Goal: Task Accomplishment & Management: Complete application form

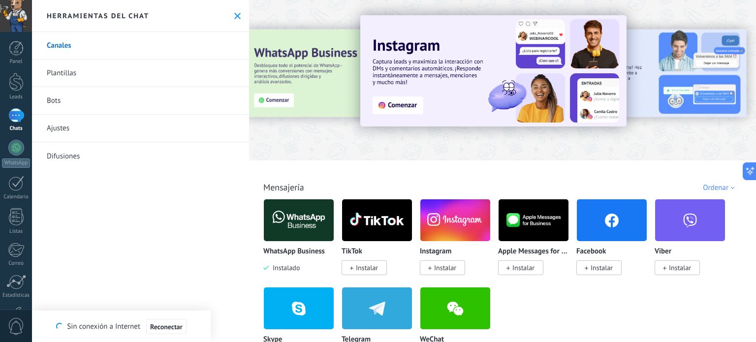
click at [236, 13] on icon at bounding box center [237, 16] width 6 height 6
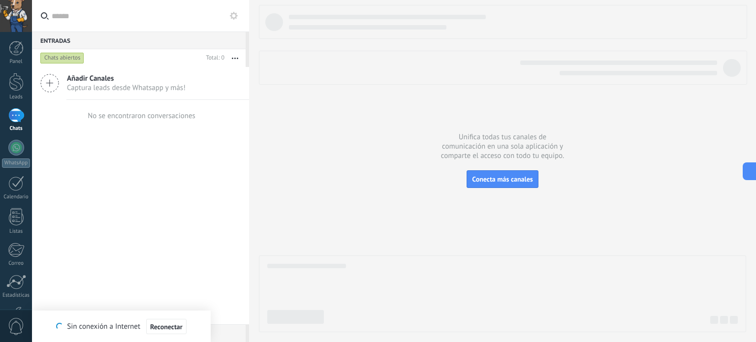
click at [88, 80] on span "Añadir Canales" at bounding box center [126, 78] width 119 height 9
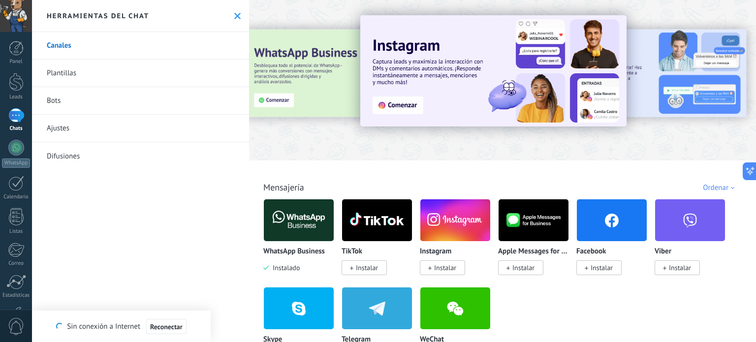
click at [311, 223] on img at bounding box center [299, 220] width 70 height 48
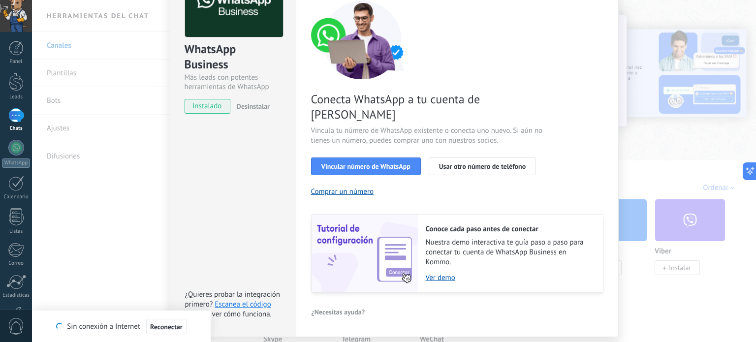
scroll to position [80, 0]
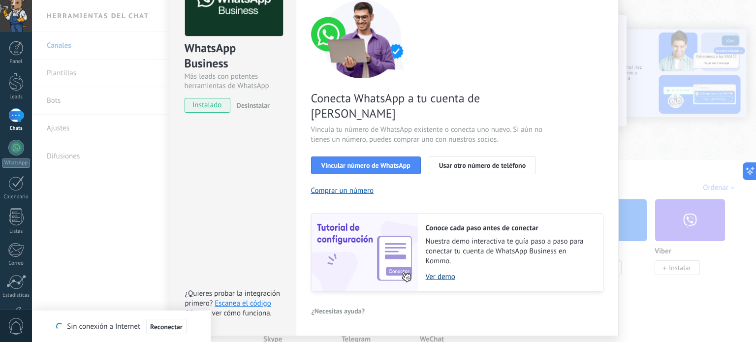
click at [438, 272] on link "Ver demo" at bounding box center [509, 276] width 167 height 9
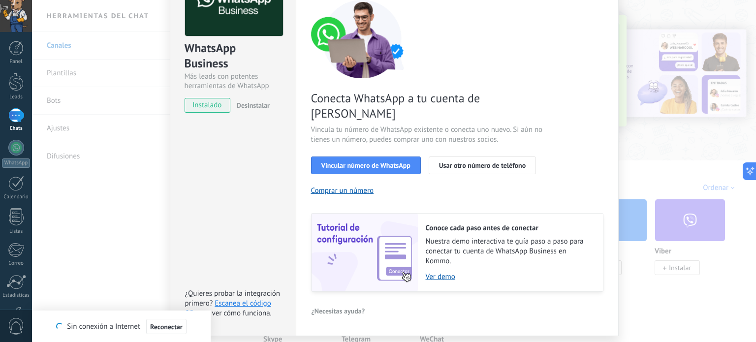
click at [678, 294] on div "WhatsApp Business Más leads con potentes herramientas de WhatsApp instalado Des…" at bounding box center [394, 171] width 724 height 342
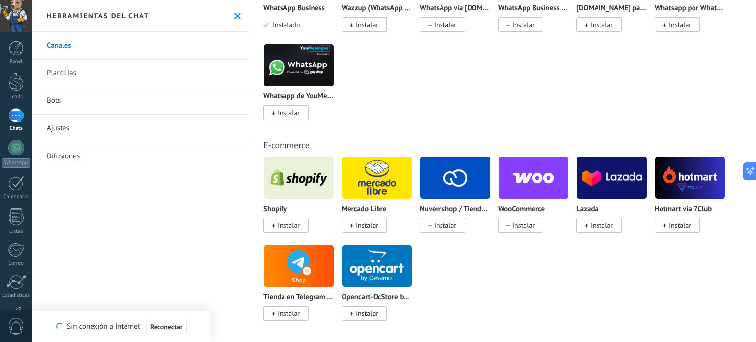
scroll to position [0, 0]
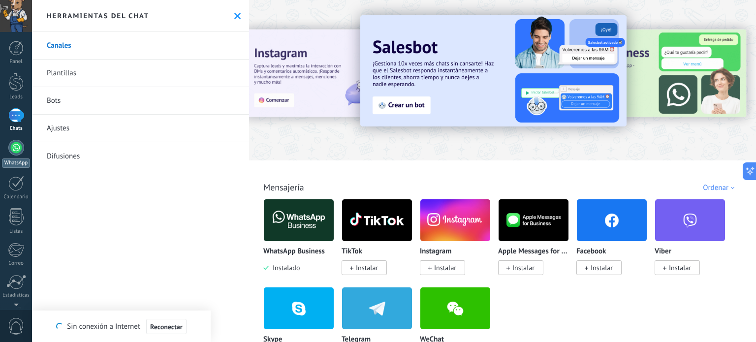
click at [15, 148] on div at bounding box center [16, 148] width 16 height 16
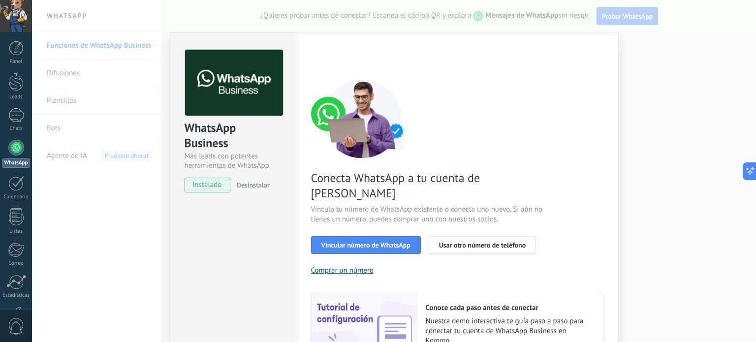
click at [641, 140] on div "WhatsApp Business Más leads con potentes herramientas de WhatsApp instalado Des…" at bounding box center [394, 171] width 724 height 342
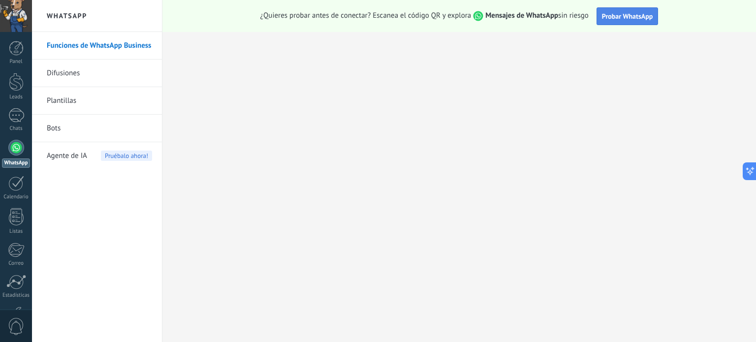
click at [628, 19] on span "Probar WhatsApp" at bounding box center [627, 16] width 51 height 9
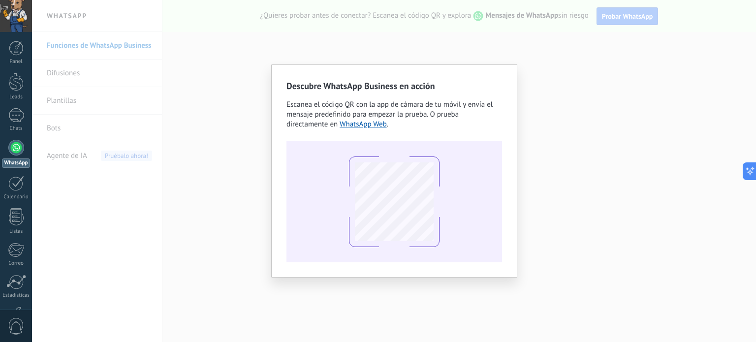
click at [564, 165] on div "Descubre WhatsApp Business en acción Escanea el código QR con la app de cámara …" at bounding box center [394, 171] width 724 height 342
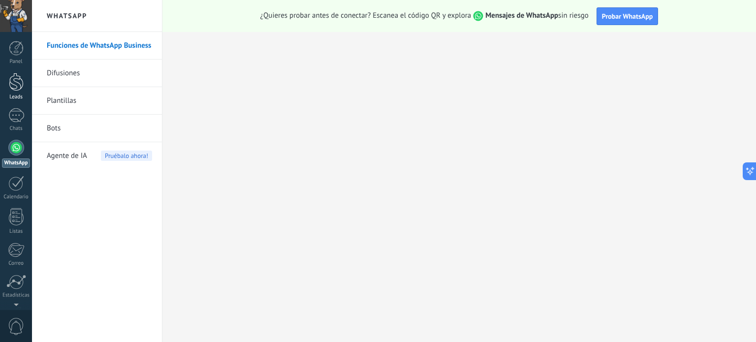
click at [16, 90] on div at bounding box center [16, 82] width 15 height 18
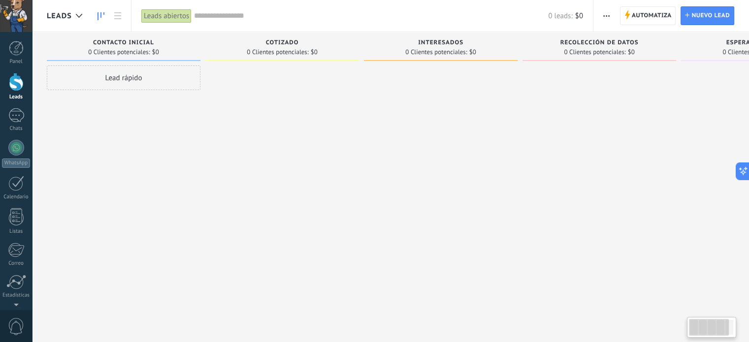
click at [302, 178] on div at bounding box center [282, 172] width 154 height 214
click at [711, 19] on span "Nuevo lead" at bounding box center [710, 16] width 38 height 18
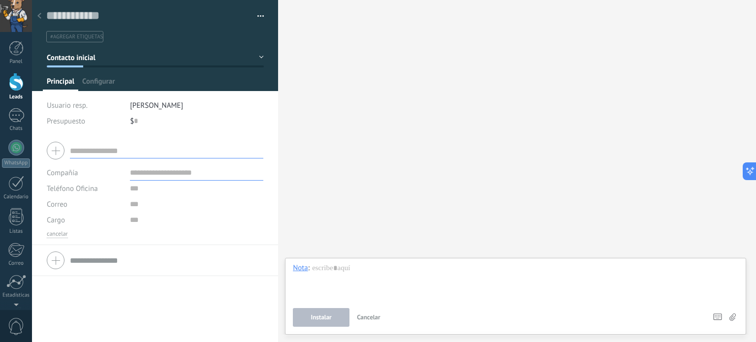
click at [36, 15] on div at bounding box center [39, 16] width 14 height 19
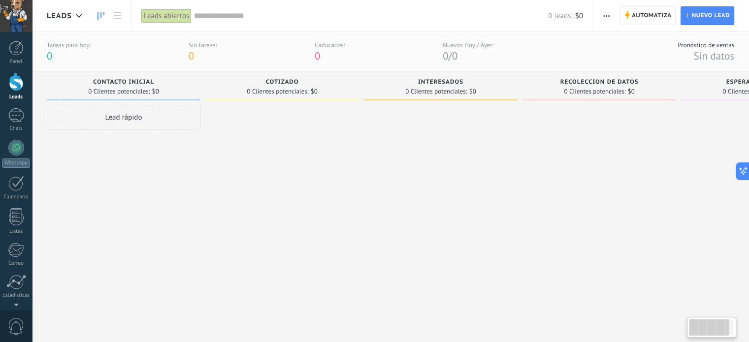
scroll to position [1, 0]
click at [705, 323] on div at bounding box center [708, 327] width 40 height 17
click at [684, 238] on div at bounding box center [758, 211] width 154 height 214
